Goal: Check status: Check status

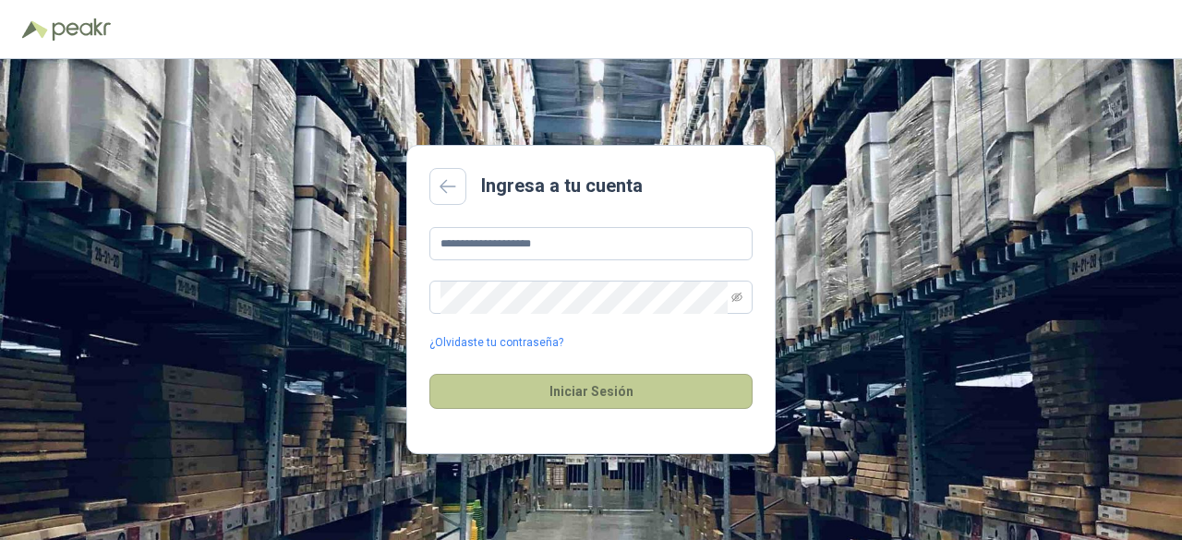
click at [593, 380] on button "Iniciar Sesión" at bounding box center [590, 391] width 323 height 35
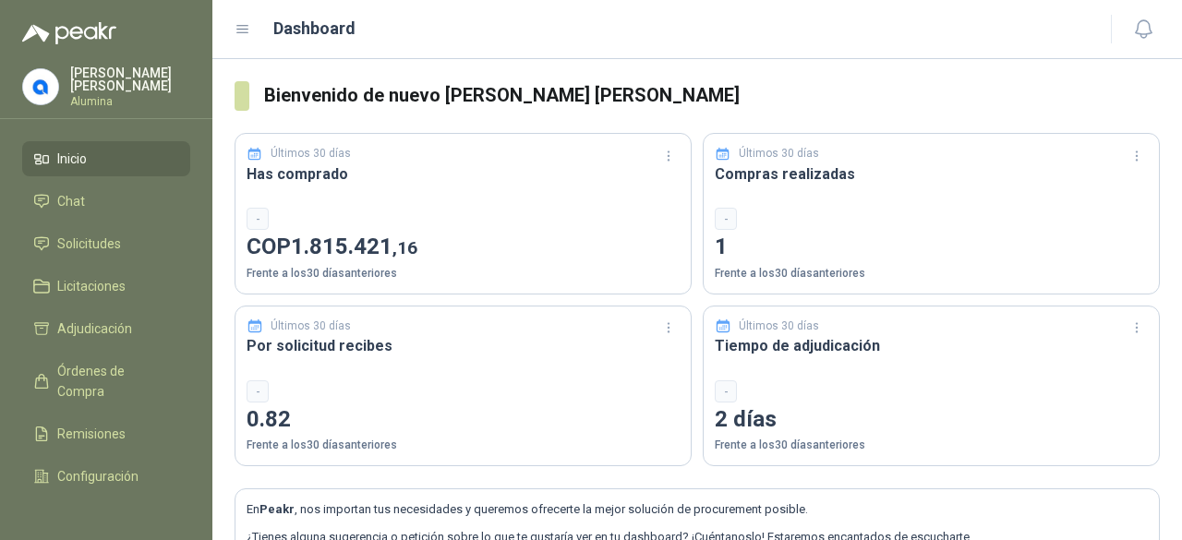
scroll to position [153, 0]
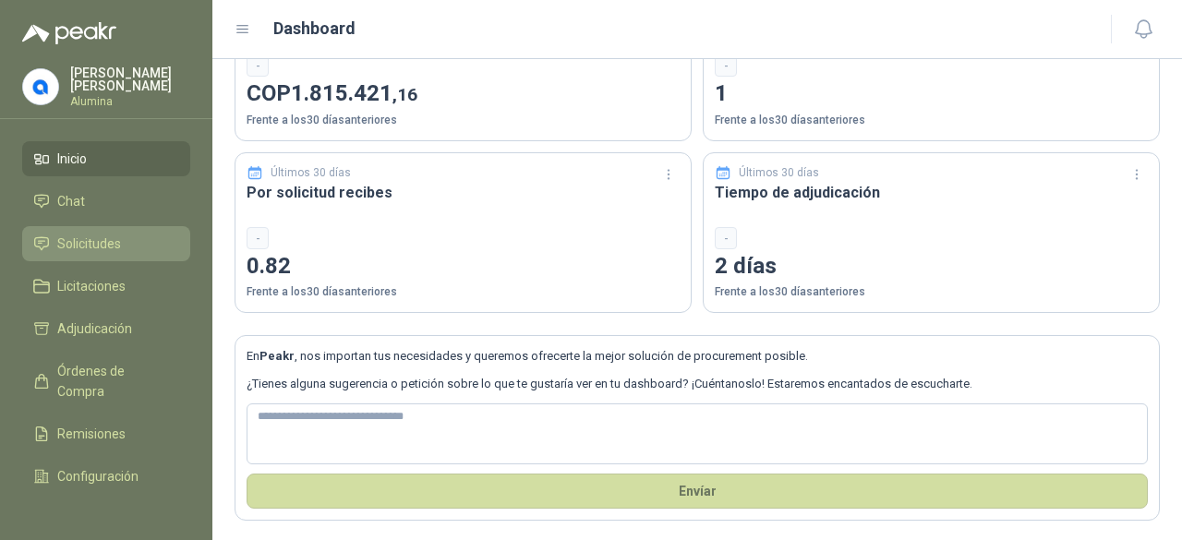
click at [106, 234] on span "Solicitudes" at bounding box center [89, 244] width 64 height 20
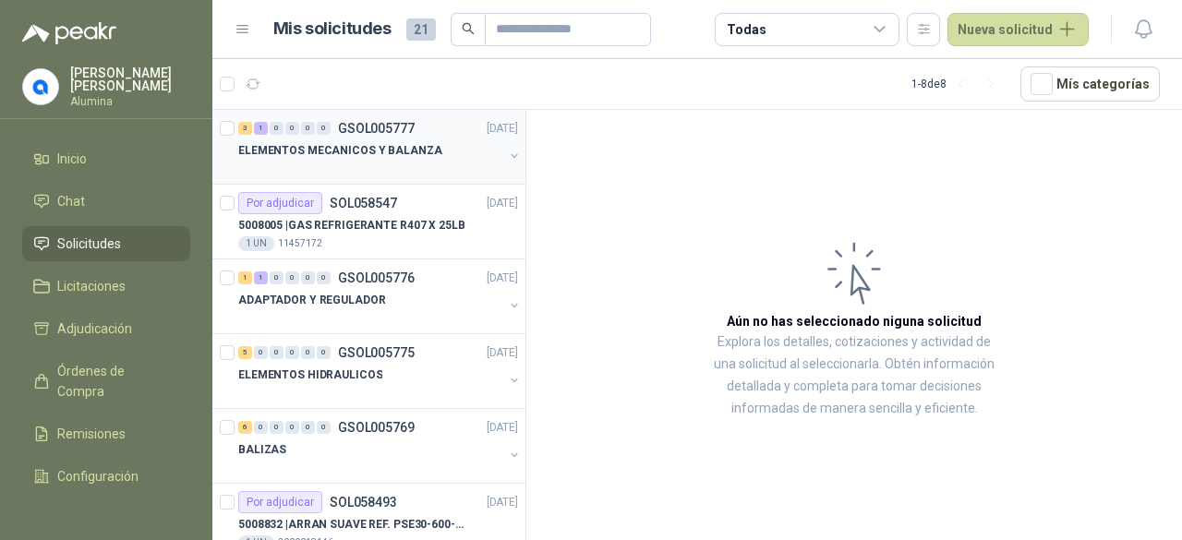
click at [507, 149] on button "button" at bounding box center [514, 156] width 15 height 15
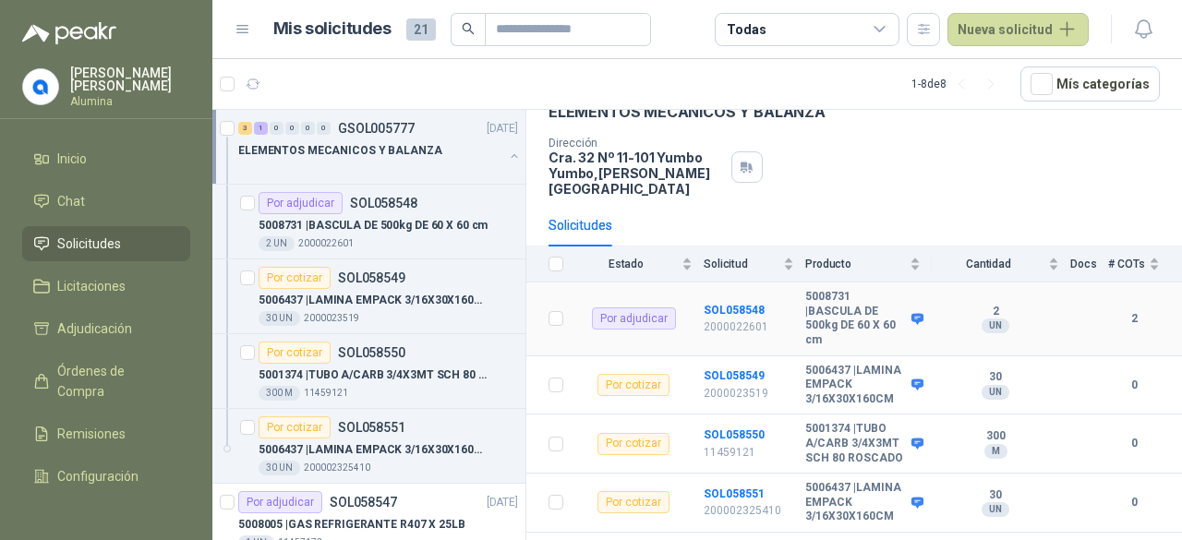
scroll to position [134, 0]
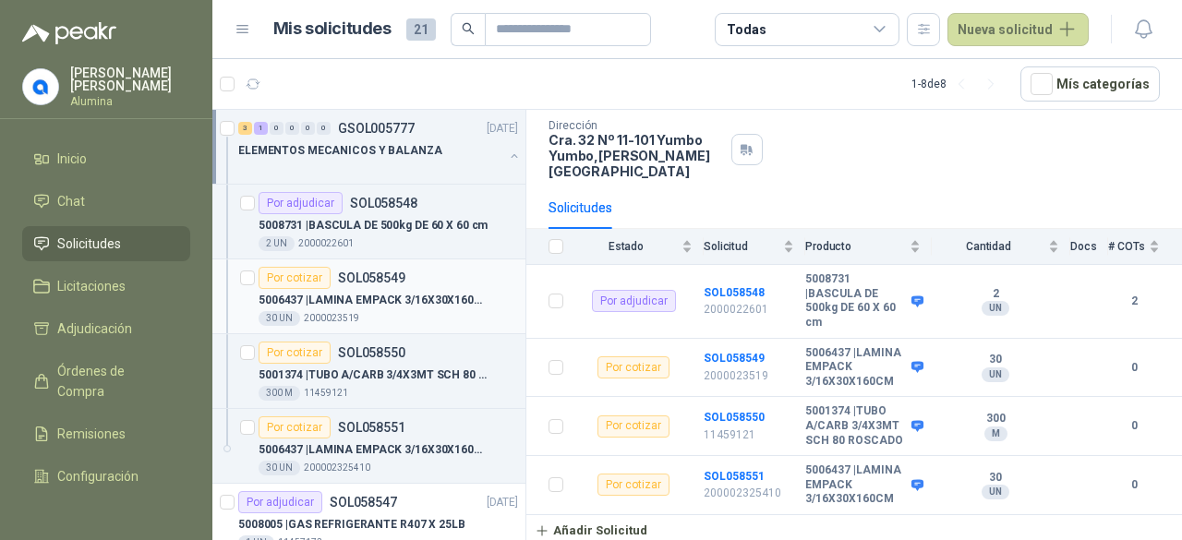
click at [457, 296] on p "5006437 | LAMINA EMPACK 3/16X30X160CM" at bounding box center [374, 301] width 230 height 18
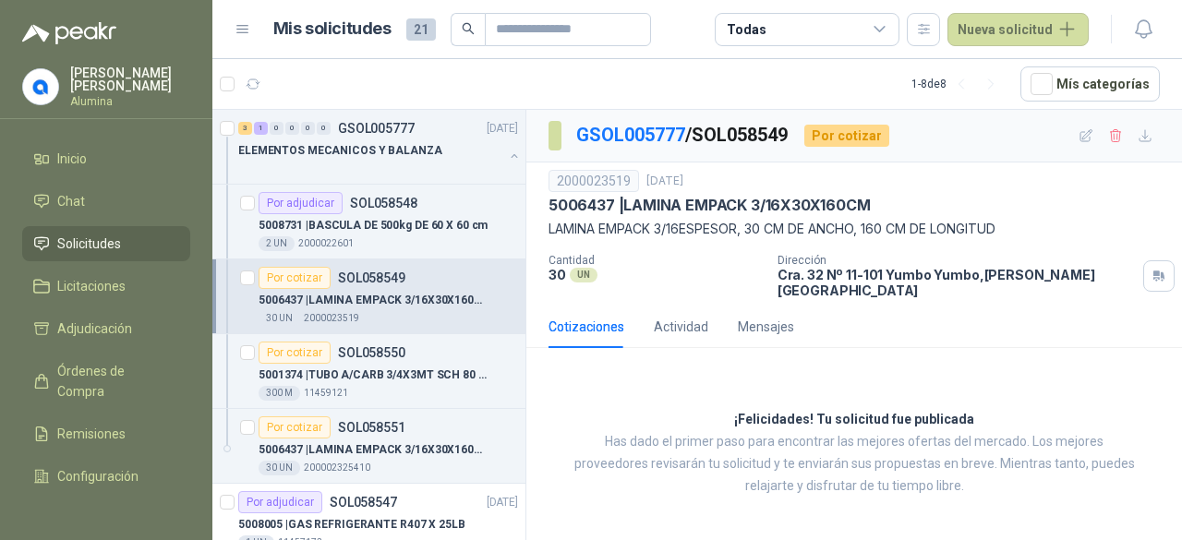
click at [137, 71] on p "[PERSON_NAME] [PERSON_NAME]" at bounding box center [130, 79] width 120 height 26
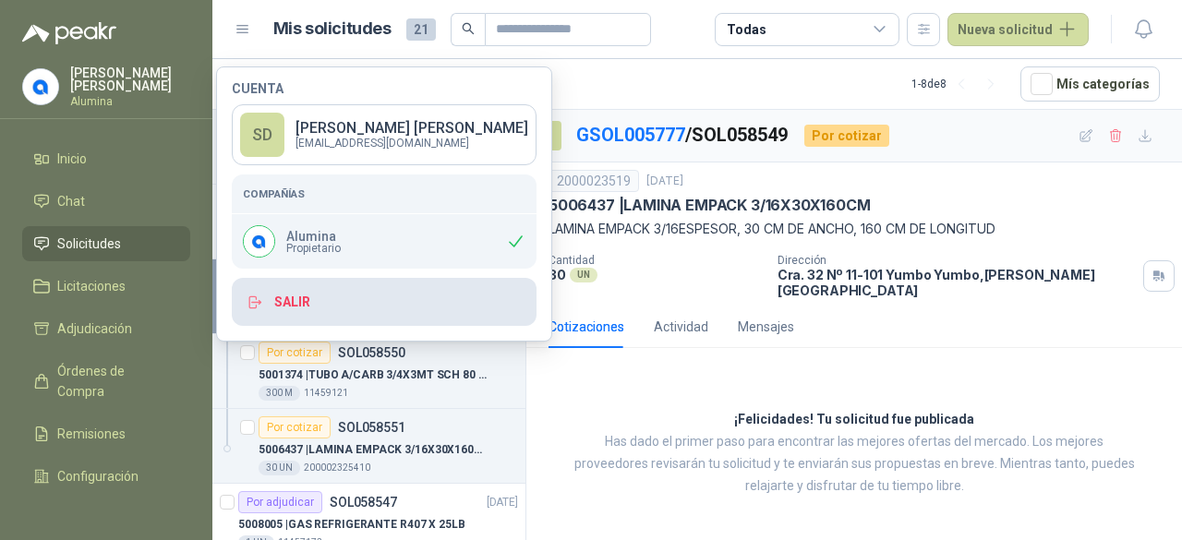
click at [330, 297] on button "Salir" at bounding box center [384, 302] width 305 height 48
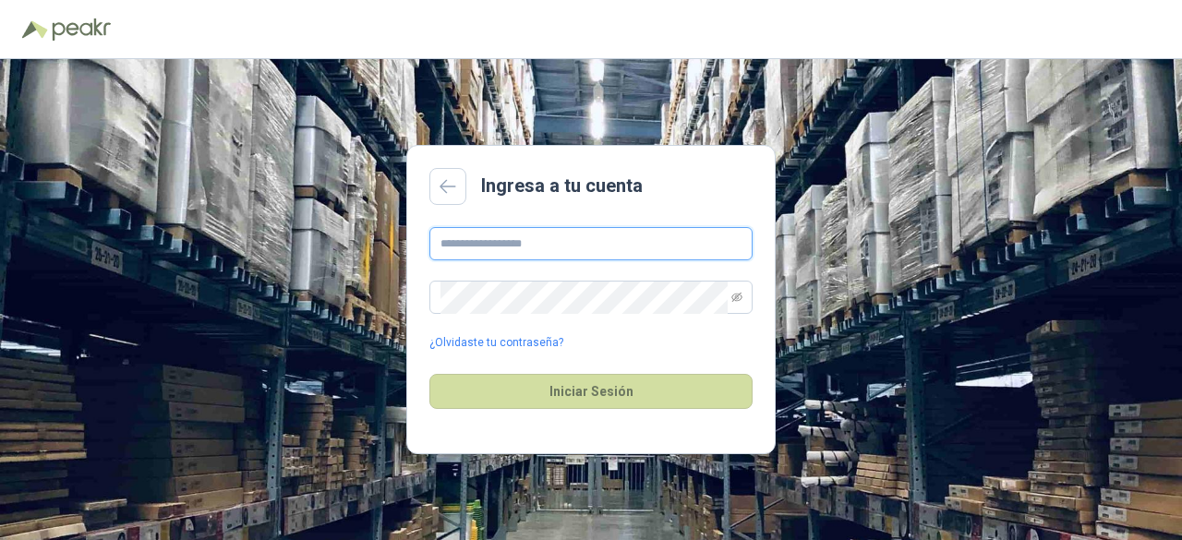
type input "**********"
